Goal: Task Accomplishment & Management: Use online tool/utility

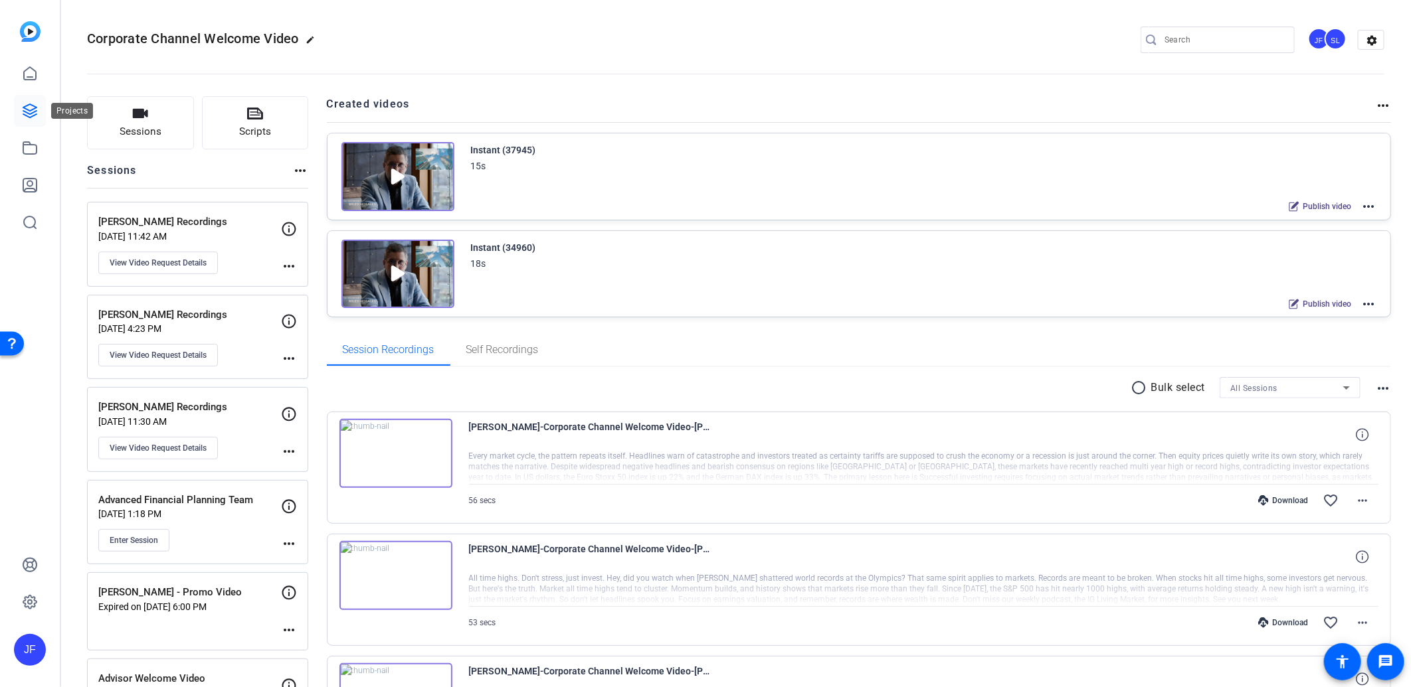
click at [23, 114] on icon at bounding box center [29, 110] width 13 height 13
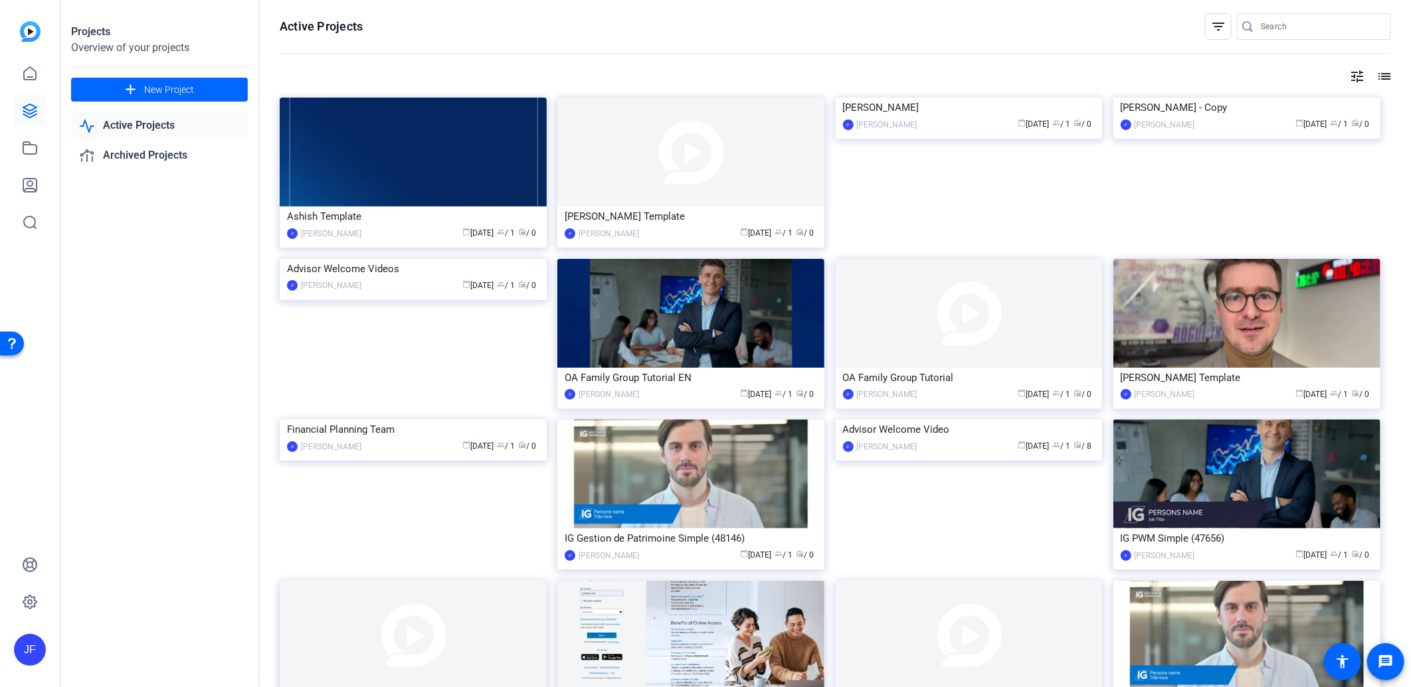
click at [1241, 337] on img at bounding box center [1246, 313] width 267 height 109
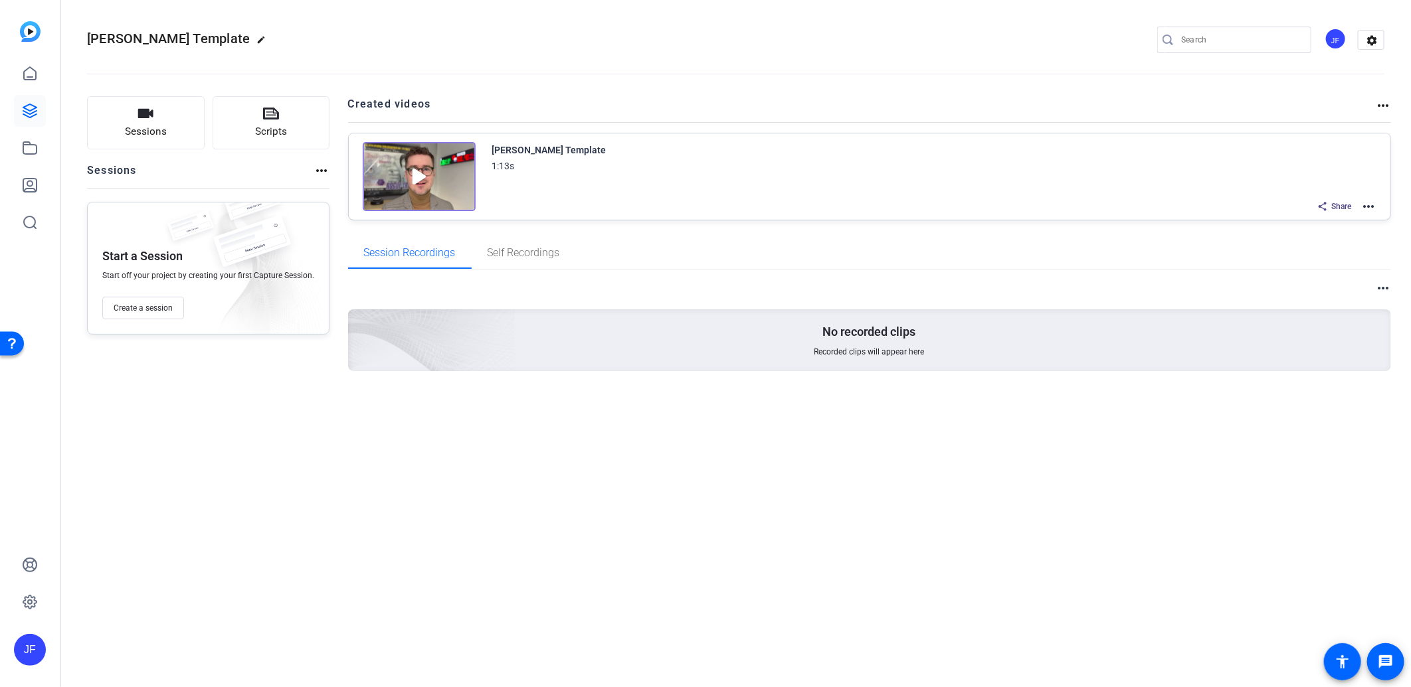
click at [1364, 207] on mat-icon "more_horiz" at bounding box center [1368, 207] width 16 height 16
click at [1327, 216] on span "Edit in Creator" at bounding box center [1320, 222] width 92 height 16
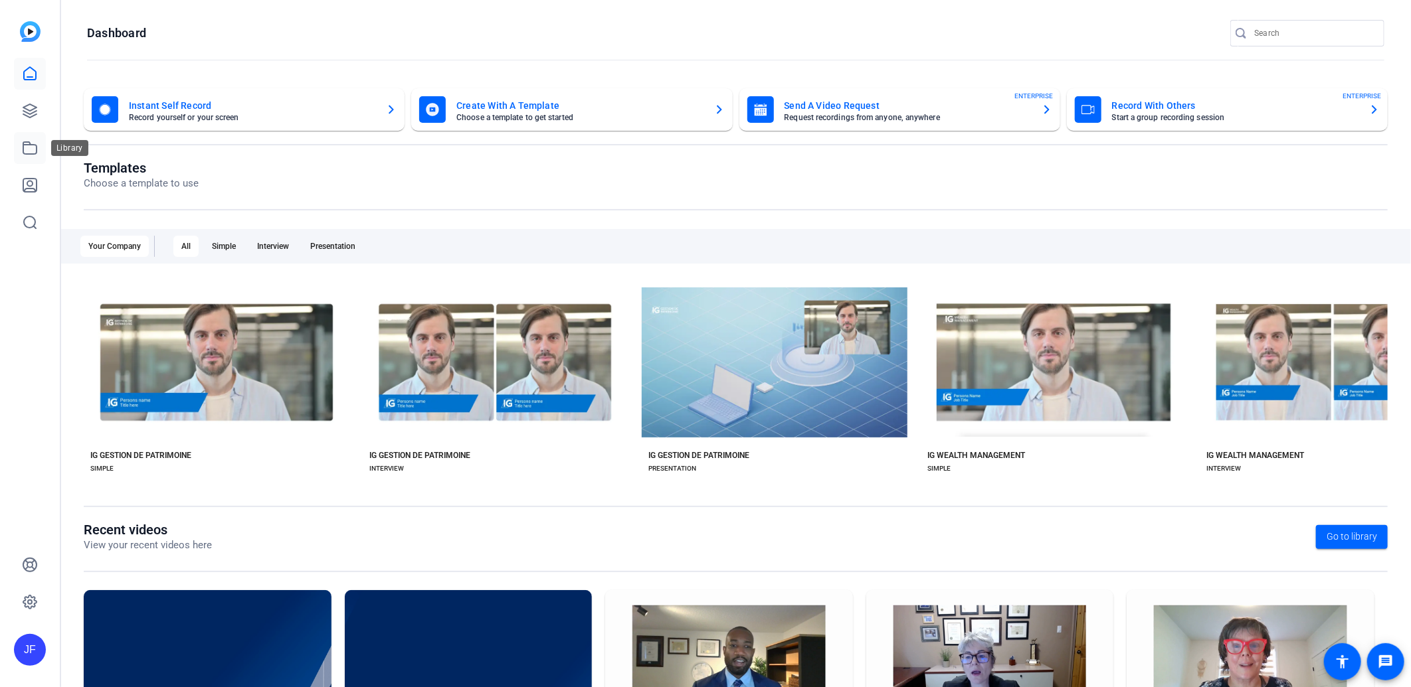
click at [38, 139] on link at bounding box center [30, 148] width 32 height 32
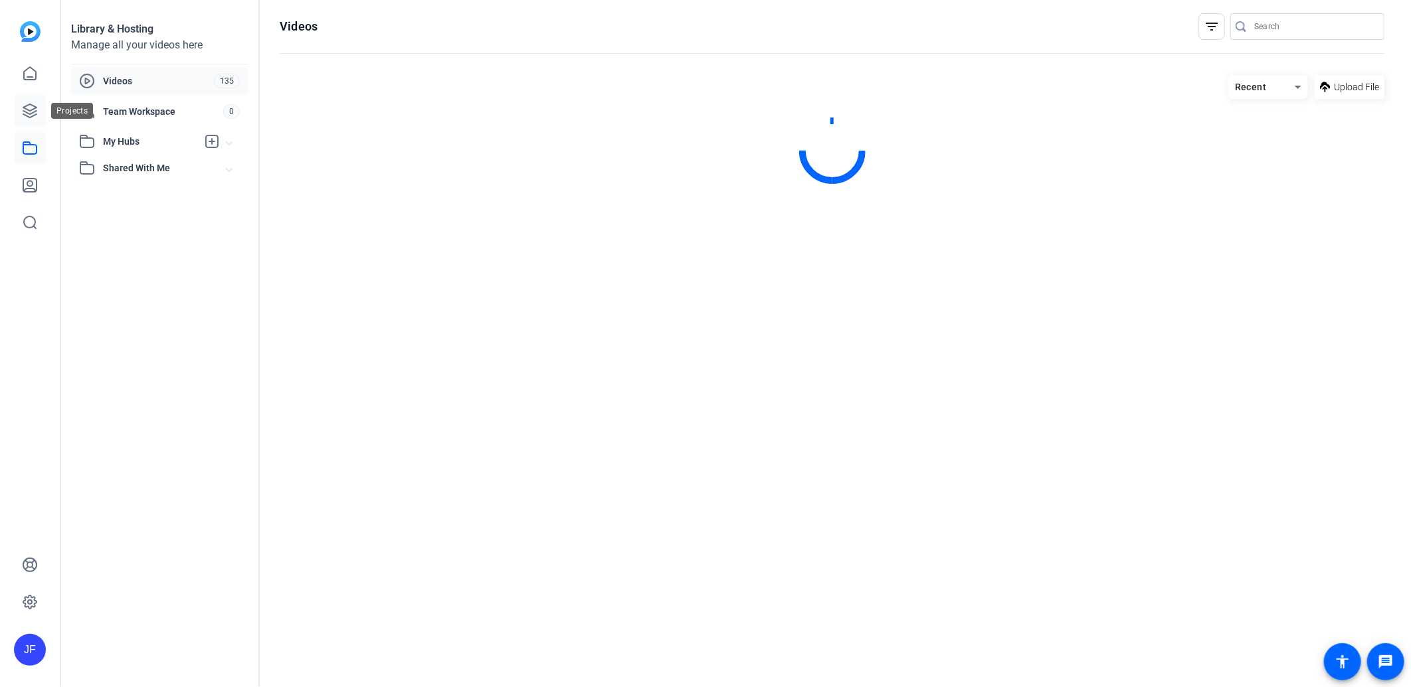
click at [35, 114] on icon at bounding box center [30, 111] width 16 height 16
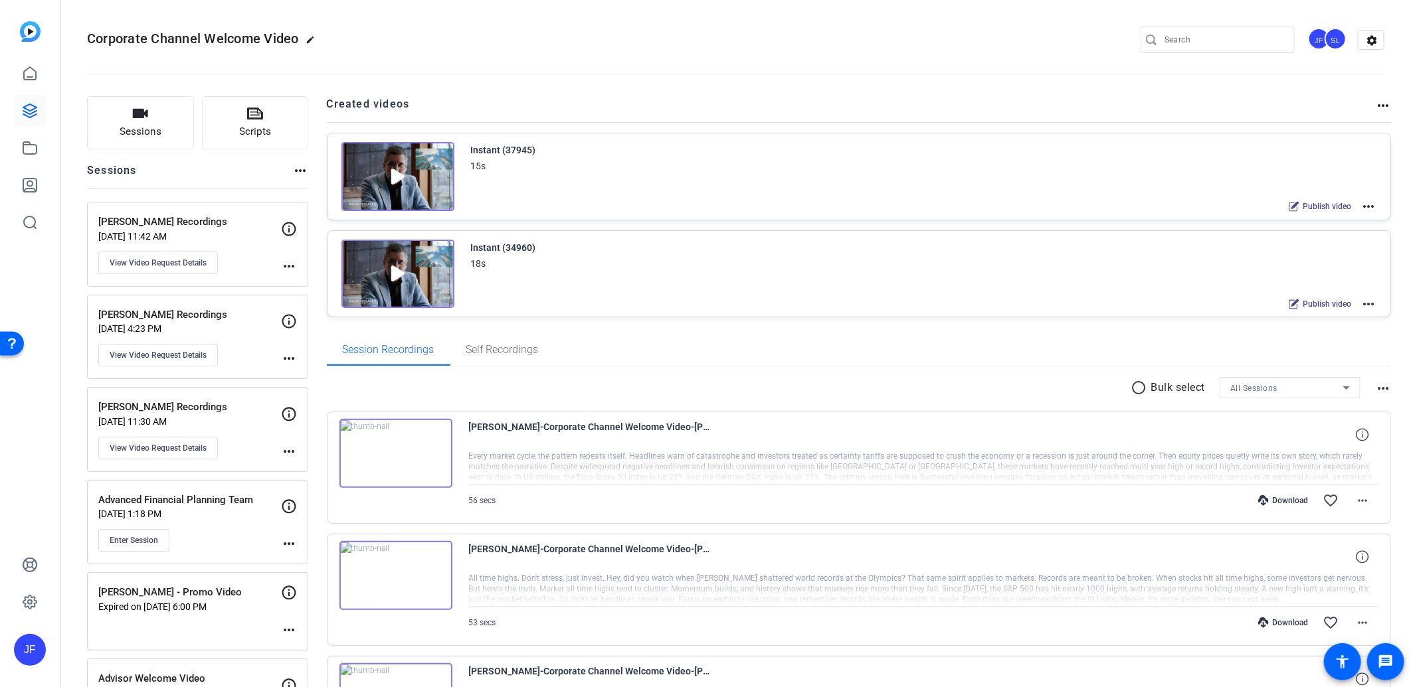
scroll to position [74, 0]
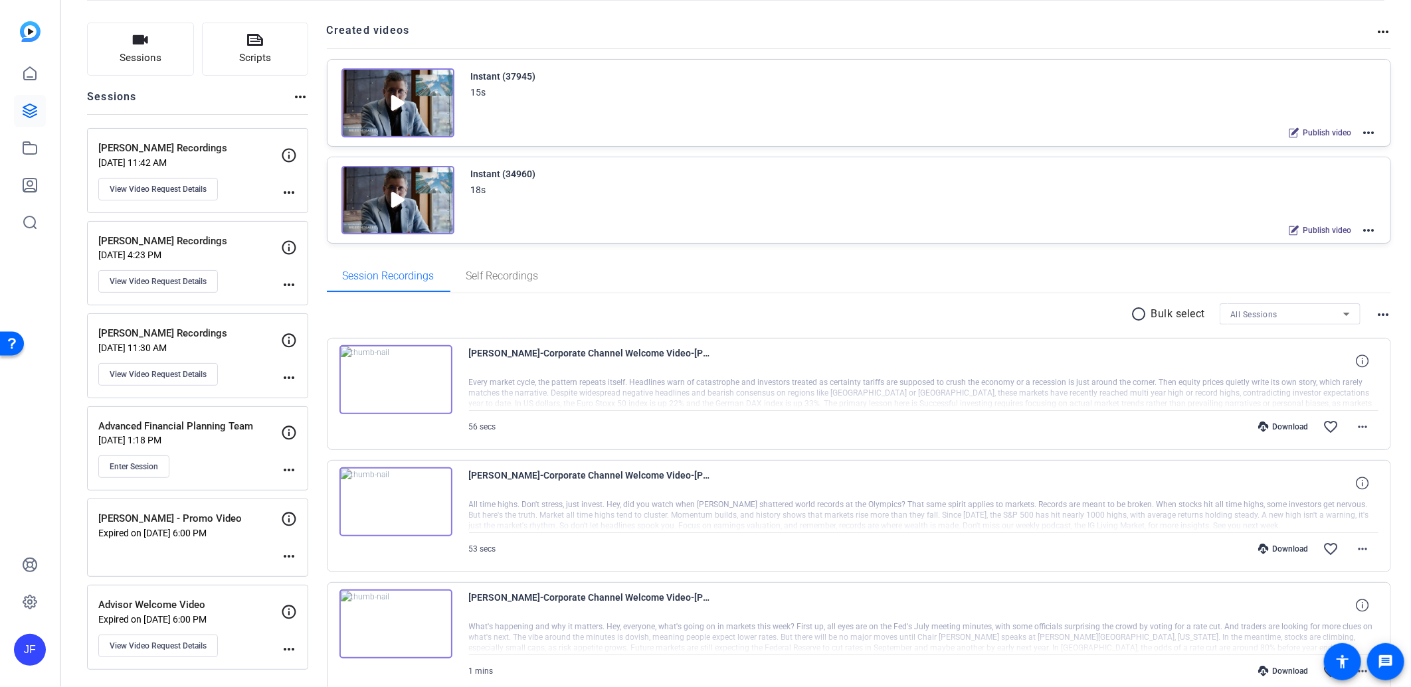
click at [286, 376] on mat-icon "more_horiz" at bounding box center [289, 378] width 16 height 16
click at [247, 373] on div at bounding box center [705, 343] width 1411 height 687
click at [193, 373] on span "View Video Request Details" at bounding box center [158, 374] width 97 height 11
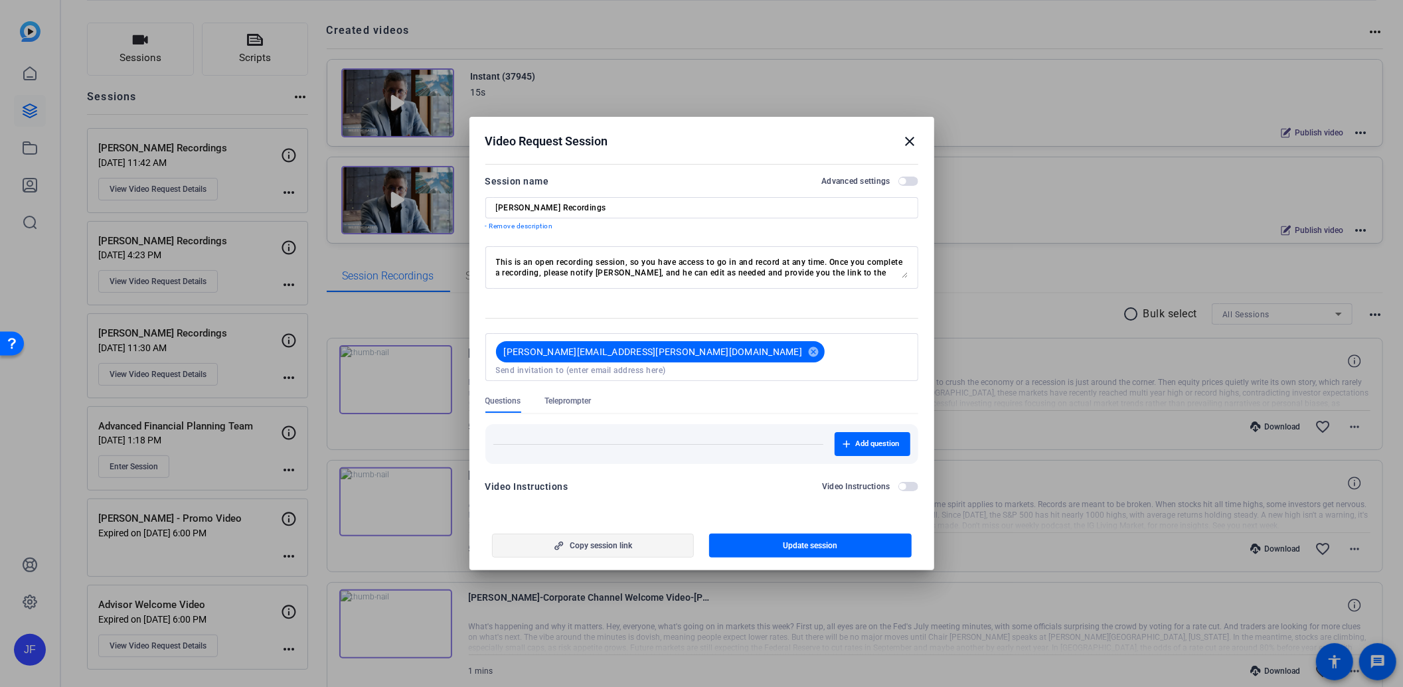
click at [646, 536] on span "button" at bounding box center [593, 546] width 201 height 32
click at [908, 143] on mat-icon "close" at bounding box center [911, 141] width 16 height 16
